Goal: Information Seeking & Learning: Find specific fact

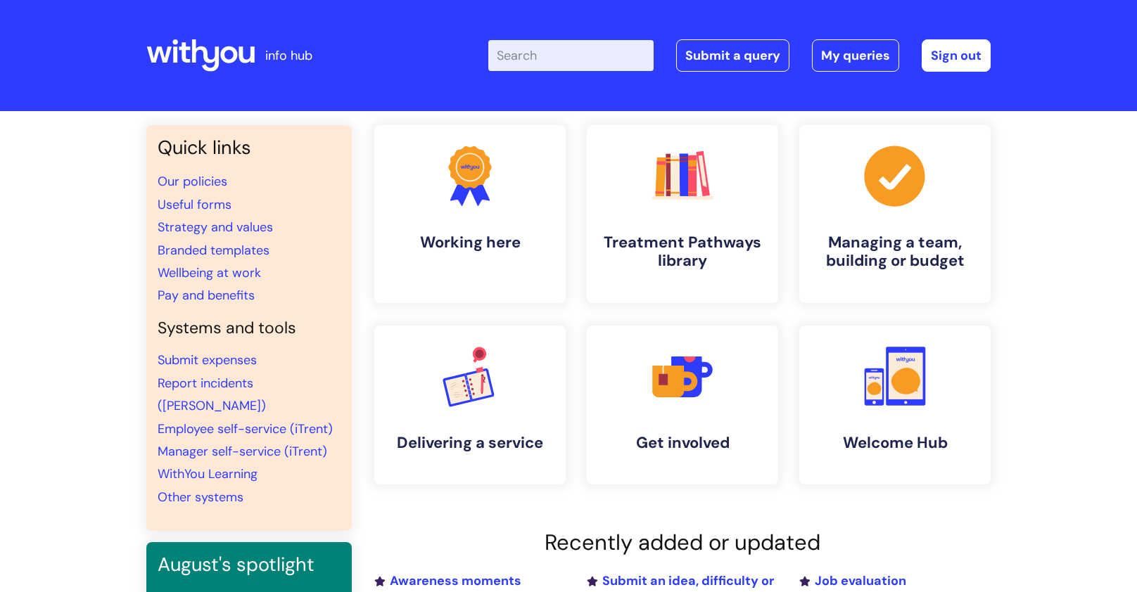
click at [540, 53] on input "Enter your search term here..." at bounding box center [570, 55] width 165 height 31
type input "leave"
click button "Search" at bounding box center [0, 0] width 0 height 0
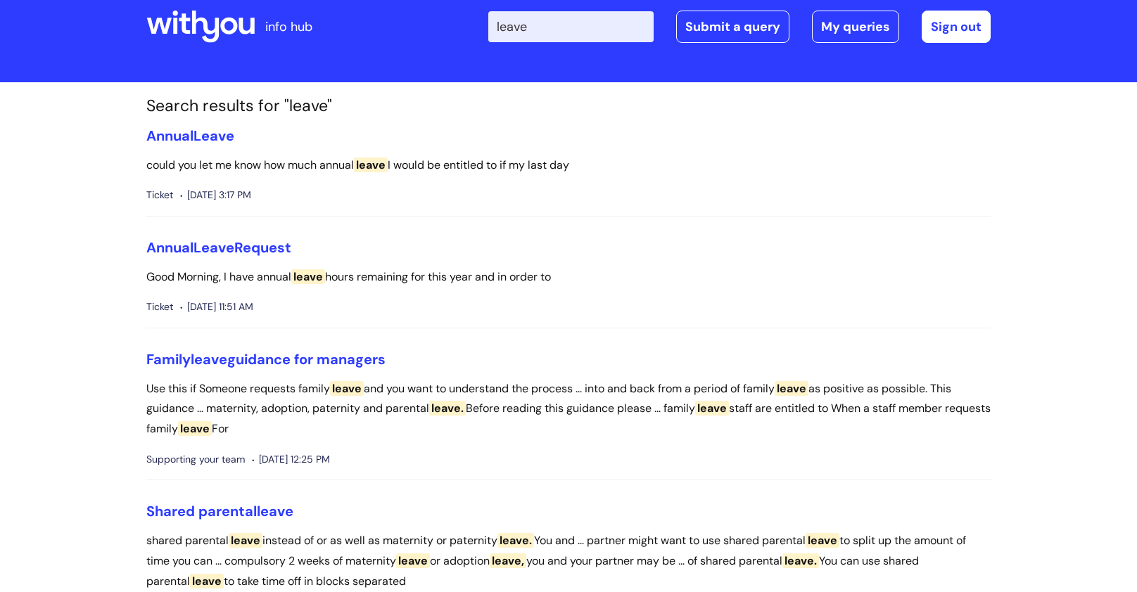
scroll to position [11, 0]
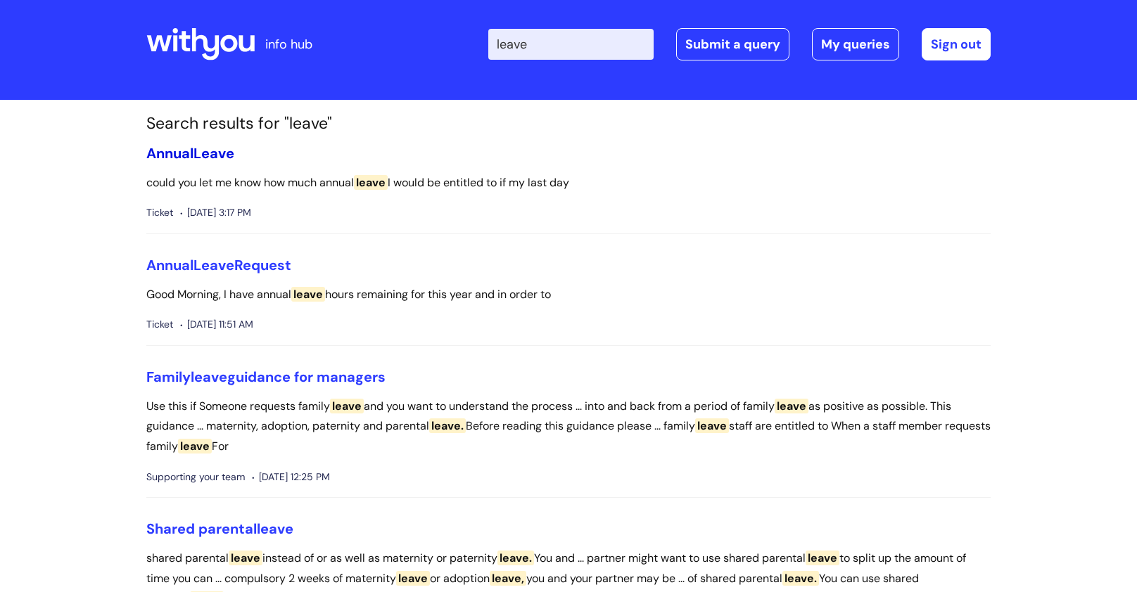
click at [207, 152] on span "Leave" at bounding box center [213, 153] width 41 height 18
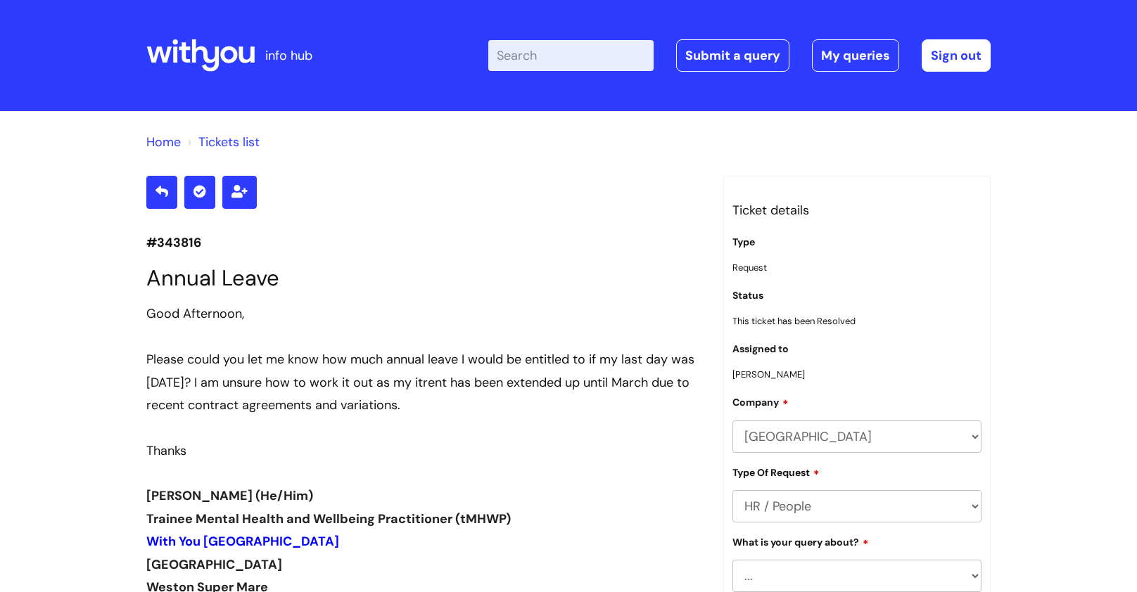
click at [561, 44] on input "Enter your search term here..." at bounding box center [570, 55] width 165 height 31
type input "volunteer leave"
click button "Search" at bounding box center [0, 0] width 0 height 0
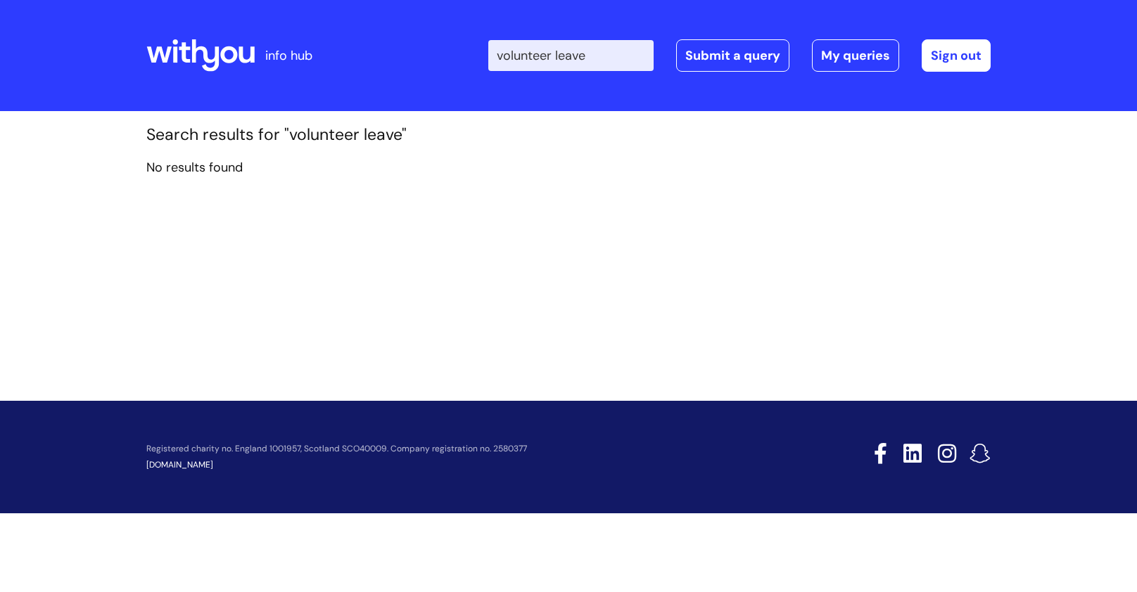
click at [531, 46] on input "volunteer leave" at bounding box center [570, 55] width 165 height 31
click at [545, 48] on input "volunteer leave" at bounding box center [570, 55] width 165 height 31
type input "voluntary leave"
click button "Search" at bounding box center [0, 0] width 0 height 0
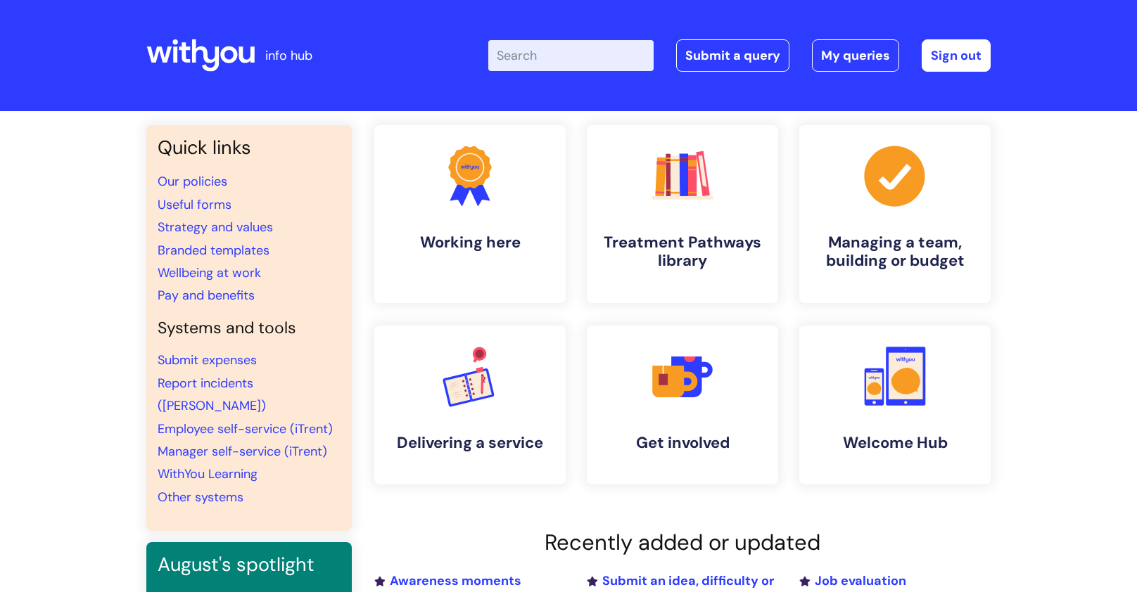
click at [499, 51] on input "Enter your search term here..." at bounding box center [570, 55] width 165 height 31
type input "volunteering"
click button "Search" at bounding box center [0, 0] width 0 height 0
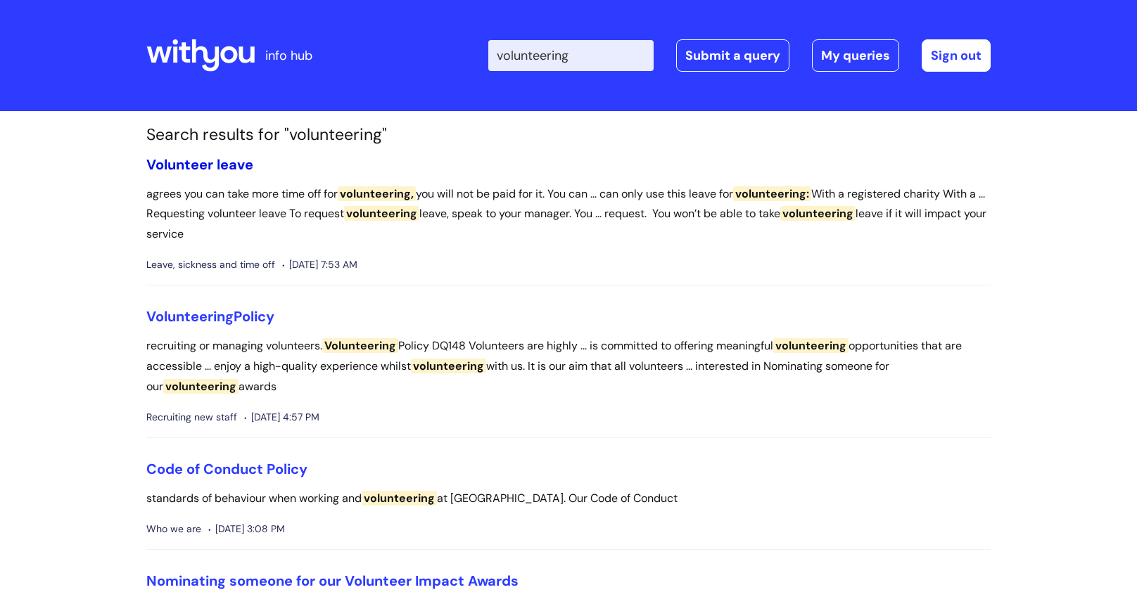
click at [213, 163] on link "Volunteer leave" at bounding box center [199, 164] width 107 height 18
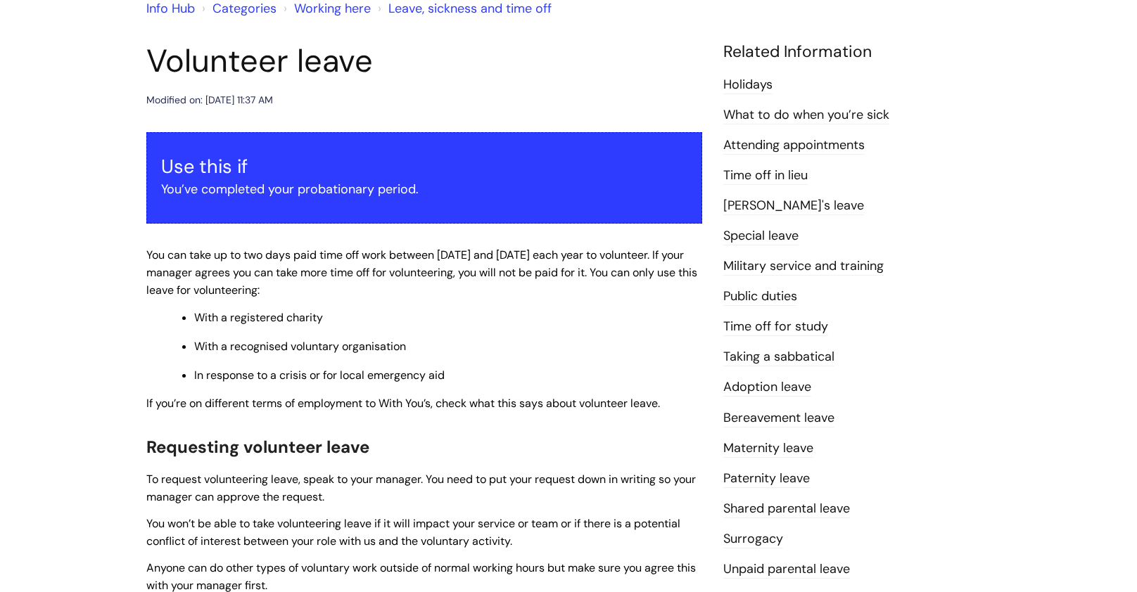
scroll to position [147, 0]
